Goal: Task Accomplishment & Management: Manage account settings

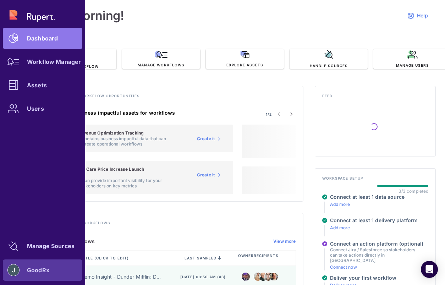
click at [17, 270] on img at bounding box center [13, 270] width 11 height 11
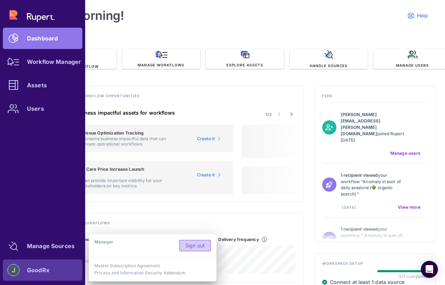
click at [194, 248] on span "Sign out" at bounding box center [195, 245] width 20 height 7
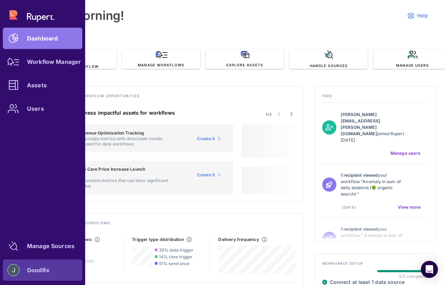
click at [44, 268] on div "GoodRx" at bounding box center [38, 270] width 22 height 4
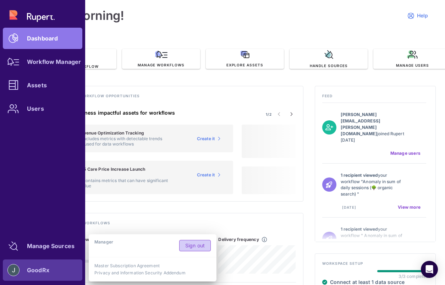
click at [199, 241] on link "Sign out" at bounding box center [195, 245] width 32 height 11
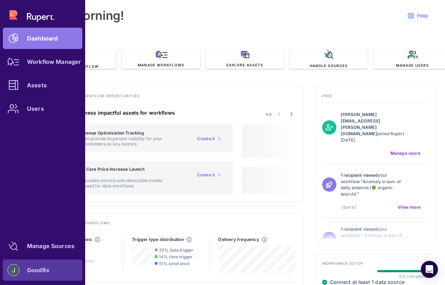
click at [17, 270] on img at bounding box center [13, 270] width 11 height 11
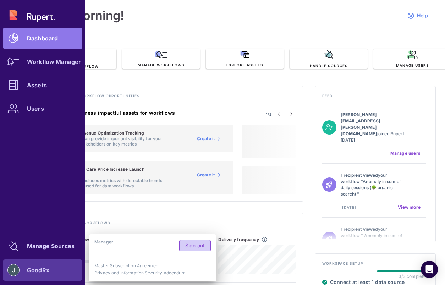
click at [201, 245] on span "Sign out" at bounding box center [195, 245] width 20 height 7
